Goal: Transaction & Acquisition: Purchase product/service

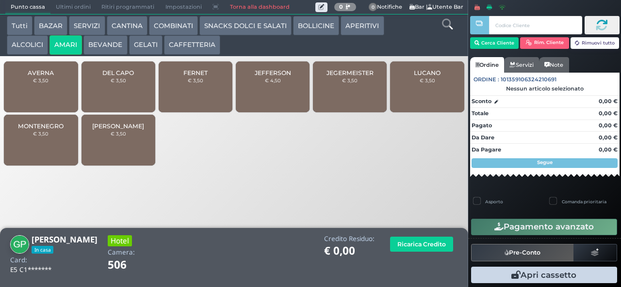
click at [46, 148] on div "MONTENEGRO € 3,50" at bounding box center [41, 140] width 74 height 51
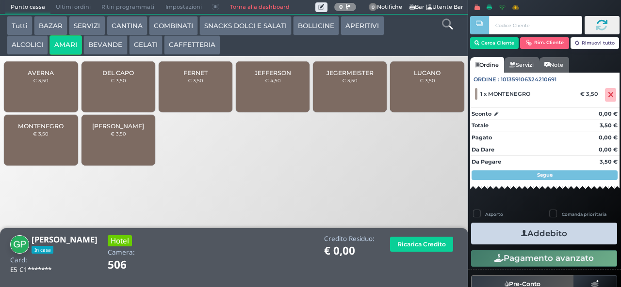
click at [180, 98] on div "FERNET € 3,50" at bounding box center [196, 87] width 74 height 51
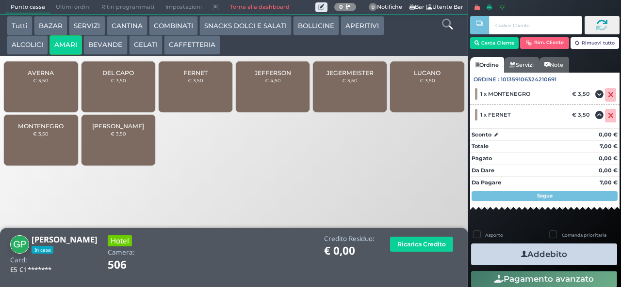
click at [185, 76] on span "FERNET" at bounding box center [195, 72] width 24 height 7
click at [543, 254] on button "Addebito" at bounding box center [544, 255] width 146 height 22
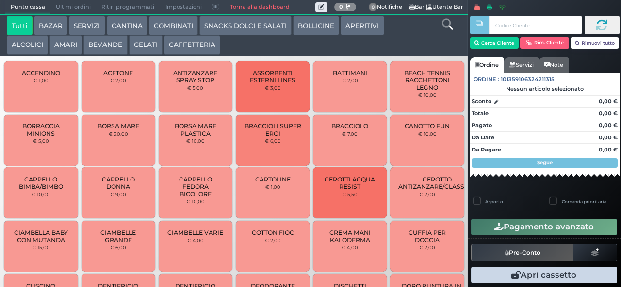
click at [54, 29] on button "BAZAR" at bounding box center [50, 25] width 33 height 19
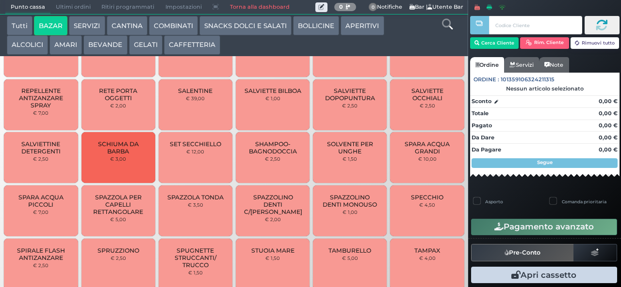
scroll to position [748, 0]
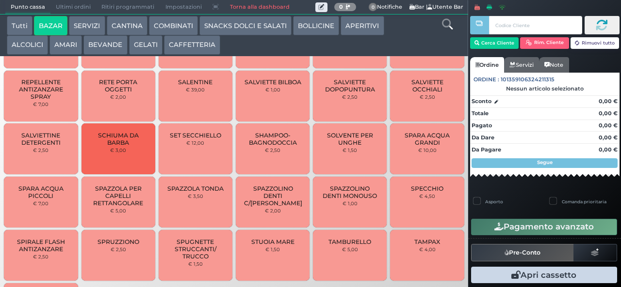
click at [33, 200] on span "SPARA ACQUA PICCOLI" at bounding box center [41, 192] width 58 height 15
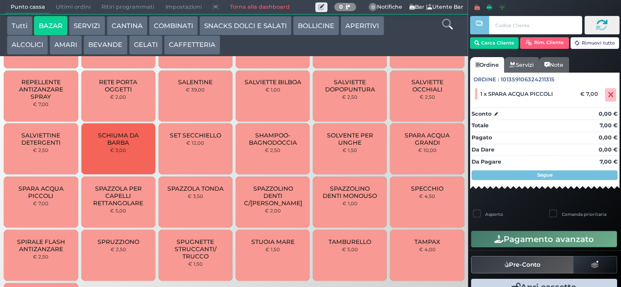
click at [47, 200] on span "SPARA ACQUA PICCOLI" at bounding box center [41, 192] width 58 height 15
click at [526, 175] on div "Segue" at bounding box center [544, 176] width 146 height 10
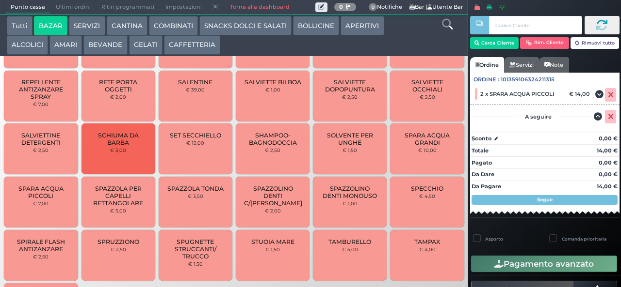
click at [522, 200] on div "Segue" at bounding box center [544, 200] width 146 height 10
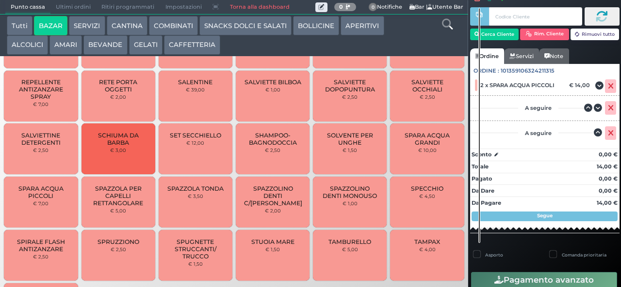
scroll to position [14, 0]
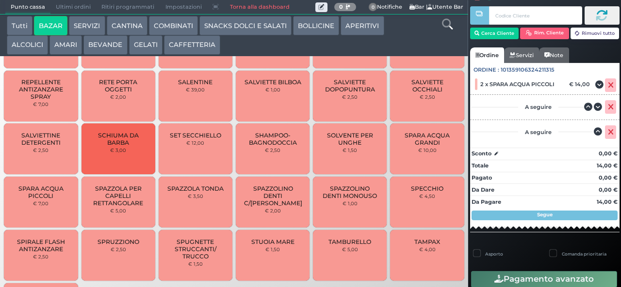
click at [537, 212] on strong "Segue" at bounding box center [545, 215] width 16 height 6
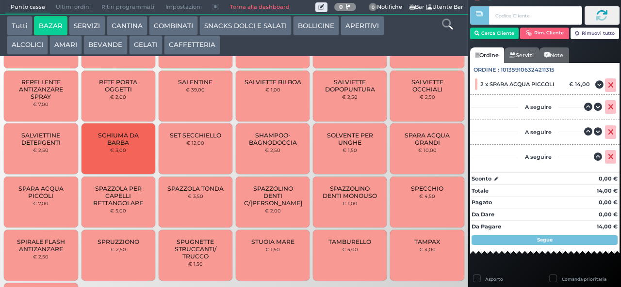
click at [541, 241] on strong "Segue" at bounding box center [545, 240] width 16 height 6
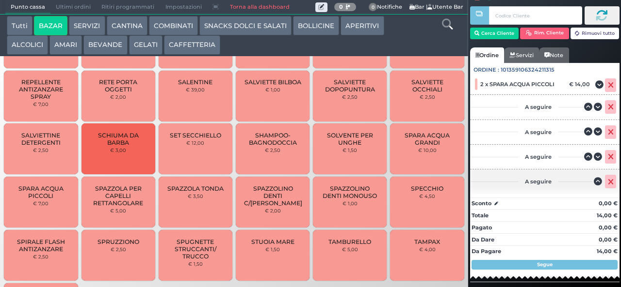
click at [607, 182] on icon at bounding box center [610, 182] width 6 height 0
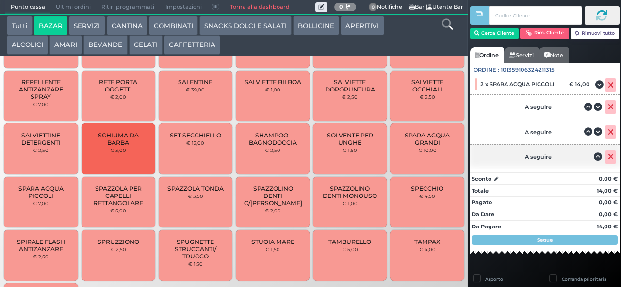
click at [607, 158] on icon at bounding box center [610, 157] width 6 height 0
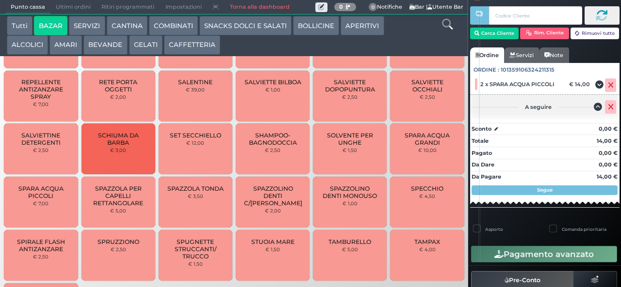
click at [607, 107] on icon at bounding box center [610, 107] width 6 height 0
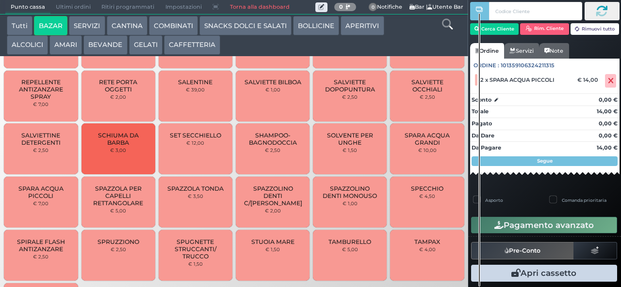
scroll to position [0, 0]
click at [525, 80] on span "2 x SPARA ACQUA PICCOLI" at bounding box center [517, 80] width 74 height 7
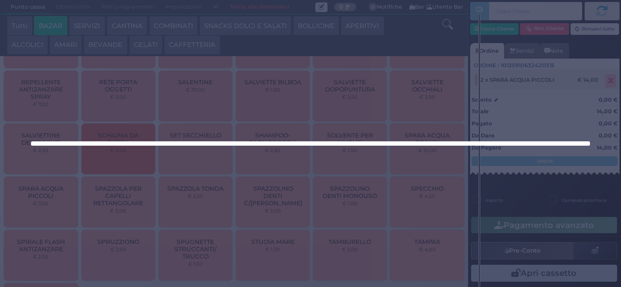
scroll to position [19, 0]
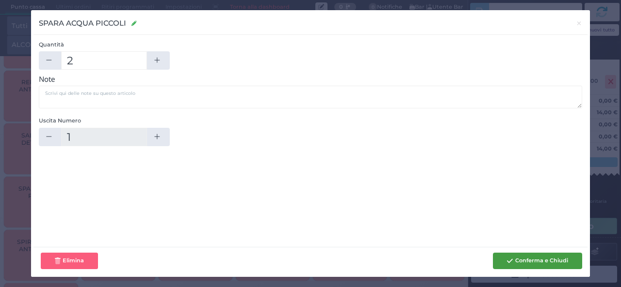
click at [509, 261] on icon "button" at bounding box center [510, 261] width 6 height 6
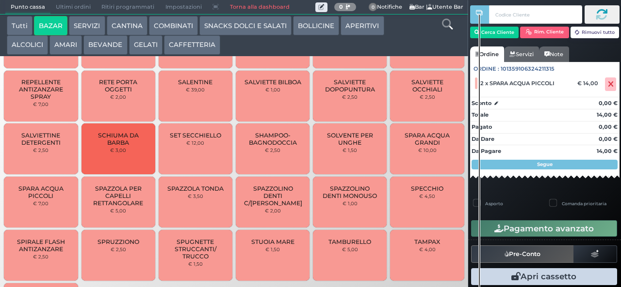
scroll to position [20, 0]
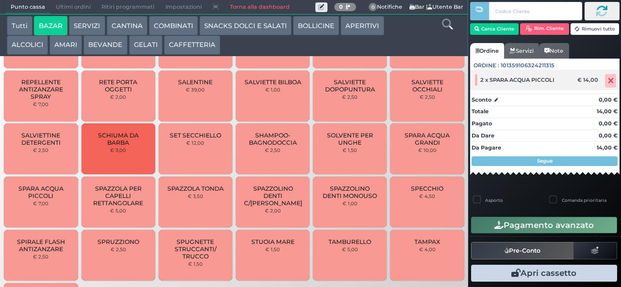
click at [607, 81] on icon at bounding box center [610, 81] width 6 height 0
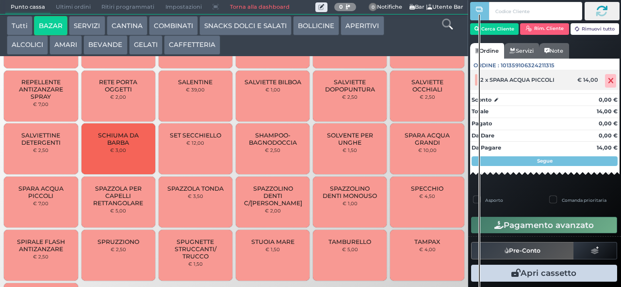
scroll to position [2, 0]
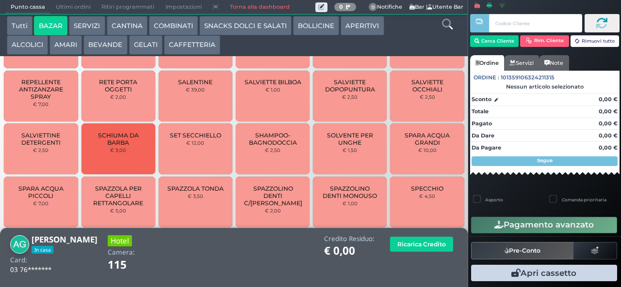
click at [103, 146] on span "SCHIUMA DA BARBA" at bounding box center [118, 139] width 58 height 15
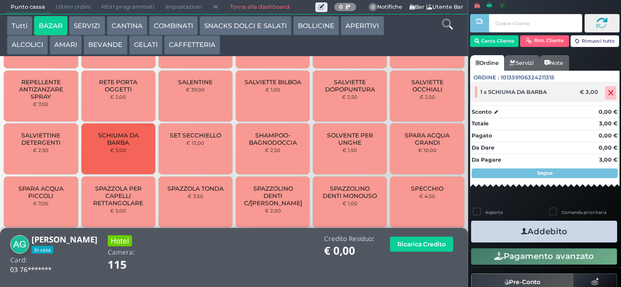
click at [607, 93] on icon at bounding box center [610, 93] width 6 height 0
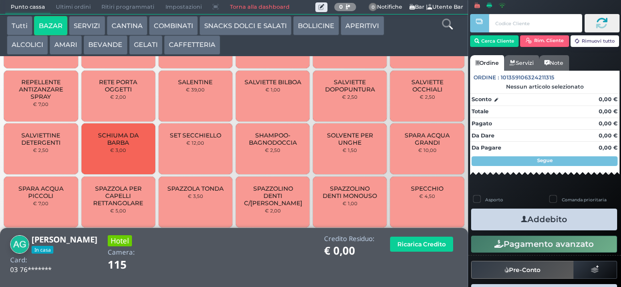
click at [37, 200] on span "SPARA ACQUA PICCOLI" at bounding box center [41, 192] width 58 height 15
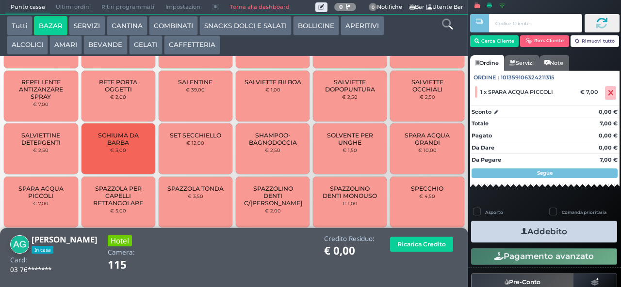
click at [40, 198] on span "SPARA ACQUA PICCOLI" at bounding box center [41, 192] width 58 height 15
click at [521, 230] on icon "button" at bounding box center [524, 232] width 6 height 10
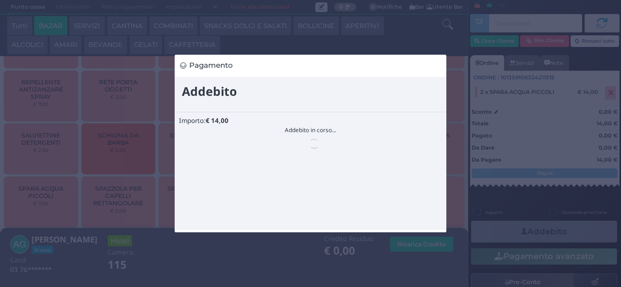
scroll to position [0, 0]
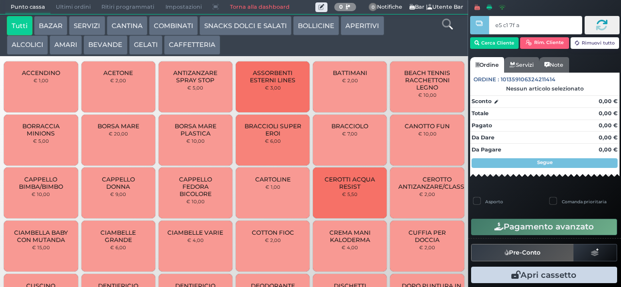
type input "e5 c1 7f aa"
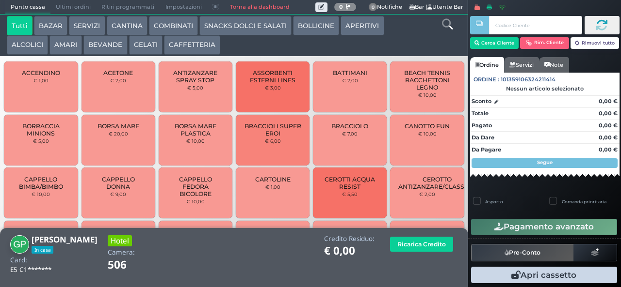
click at [26, 48] on button "ALCOLICI" at bounding box center [27, 44] width 41 height 19
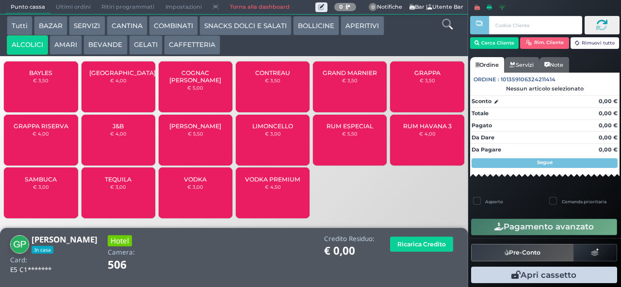
click at [66, 53] on button "AMARI" at bounding box center [65, 44] width 32 height 19
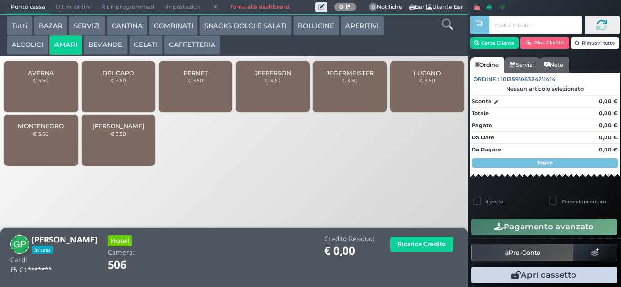
click at [178, 102] on div "FERNET € 3,50" at bounding box center [196, 87] width 74 height 51
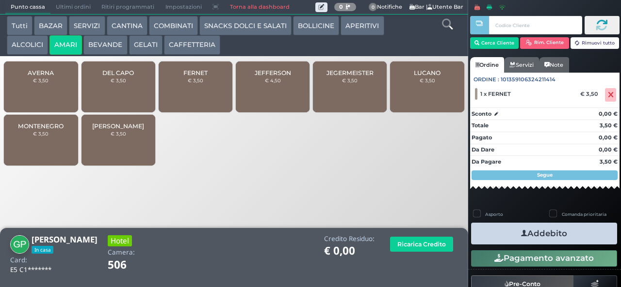
click at [184, 77] on span "FERNET" at bounding box center [195, 72] width 24 height 7
click at [494, 237] on button "Addebito" at bounding box center [544, 234] width 146 height 22
